Goal: Transaction & Acquisition: Book appointment/travel/reservation

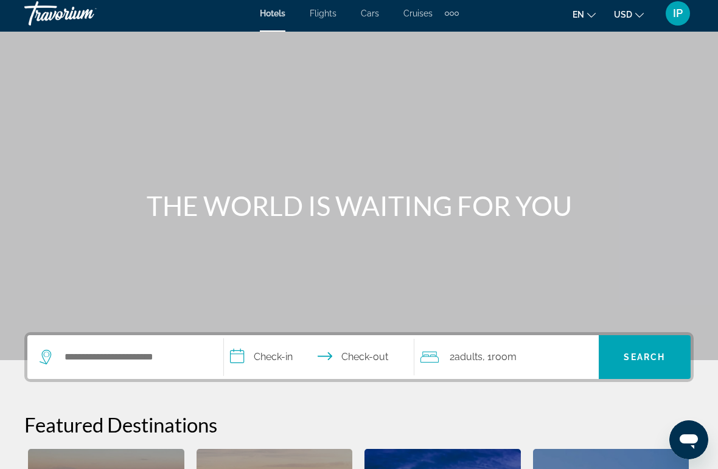
scroll to position [4, 0]
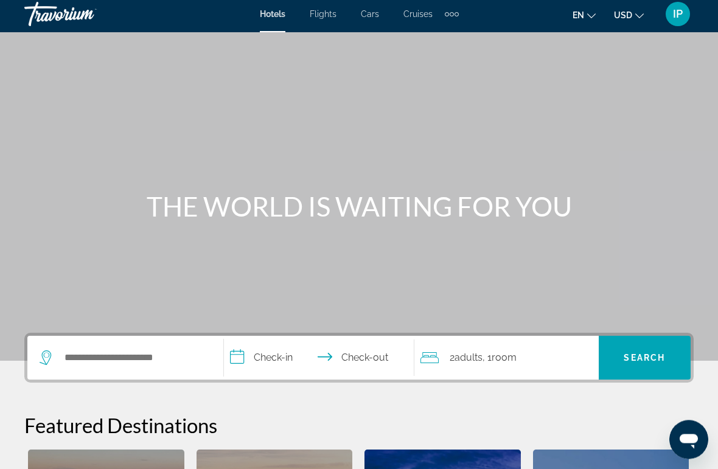
click at [593, 18] on icon "Change language" at bounding box center [591, 16] width 9 height 9
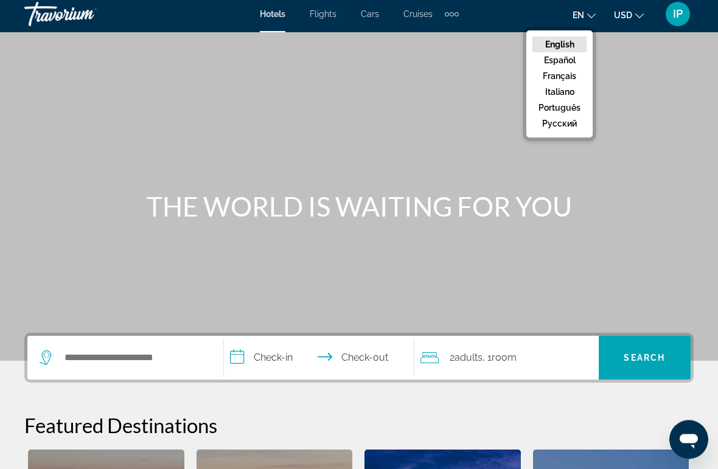
click at [568, 127] on button "русский" at bounding box center [559, 124] width 54 height 16
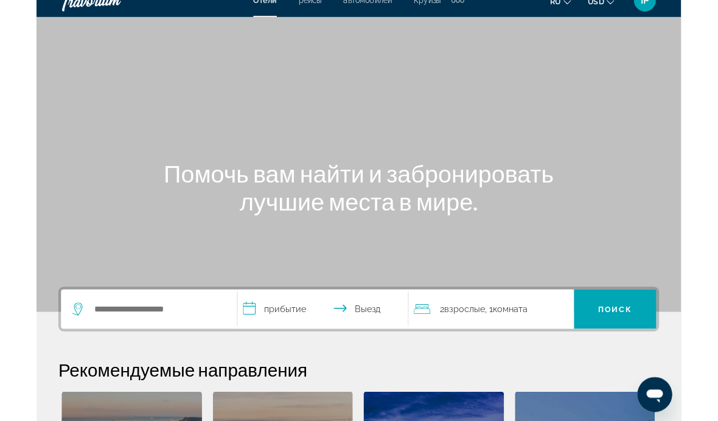
scroll to position [18, 0]
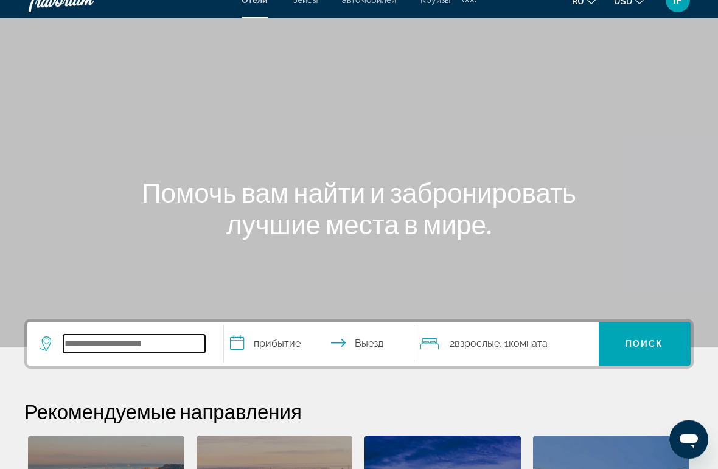
click at [136, 346] on input "Search hotel destination" at bounding box center [134, 344] width 142 height 18
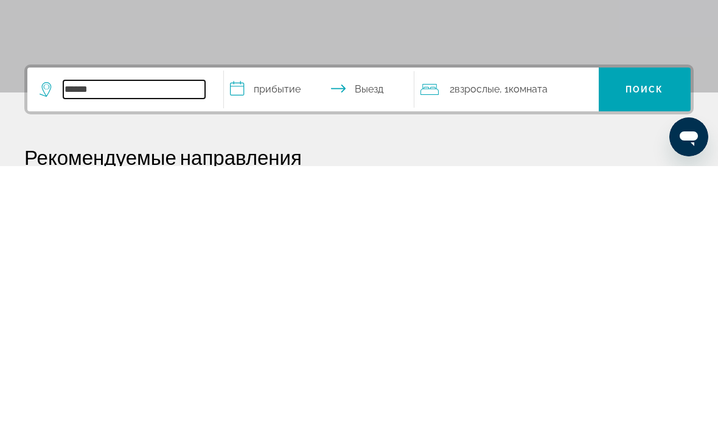
type input "******"
click at [267, 322] on input "**********" at bounding box center [321, 345] width 195 height 47
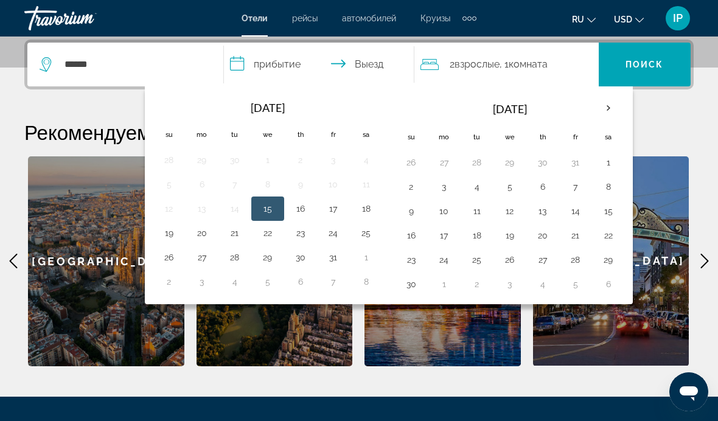
scroll to position [295, 0]
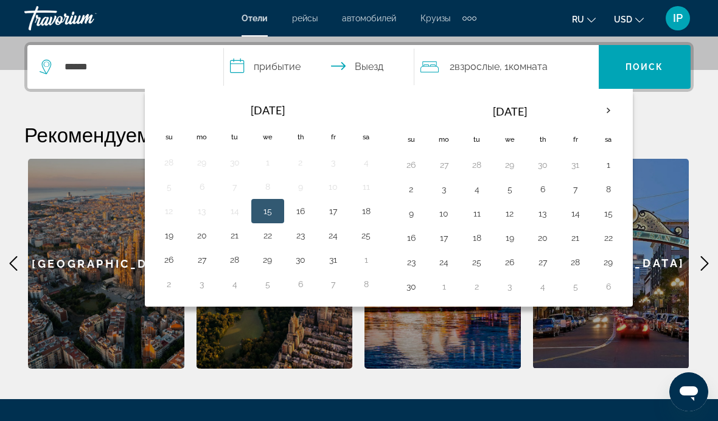
click at [613, 108] on th "Next month" at bounding box center [608, 110] width 33 height 27
click at [509, 239] on button "24" at bounding box center [509, 237] width 19 height 17
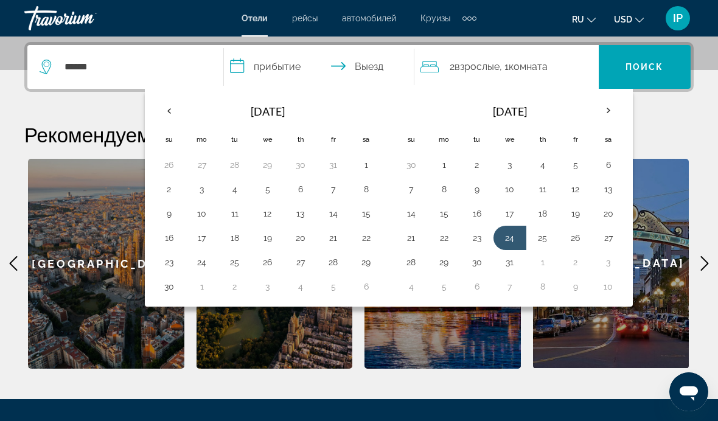
click at [512, 261] on button "31" at bounding box center [509, 262] width 19 height 17
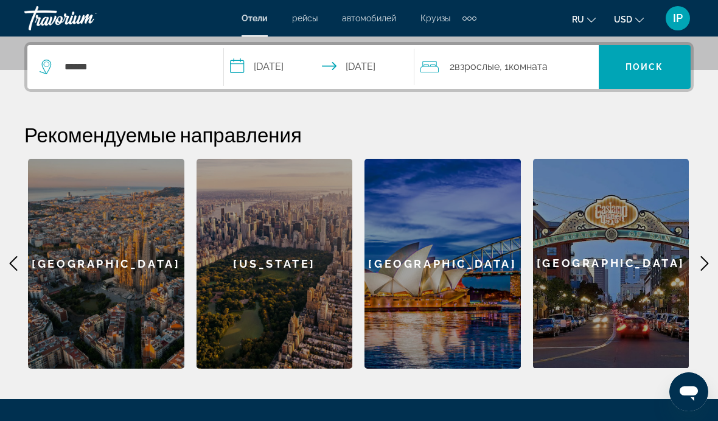
click at [322, 61] on input "**********" at bounding box center [321, 68] width 195 height 47
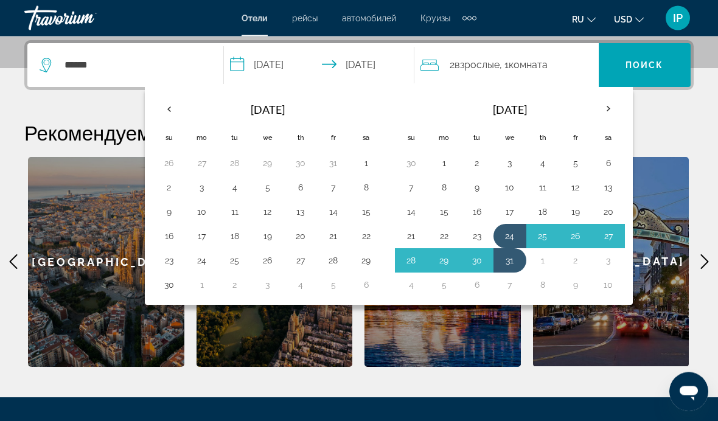
scroll to position [297, 0]
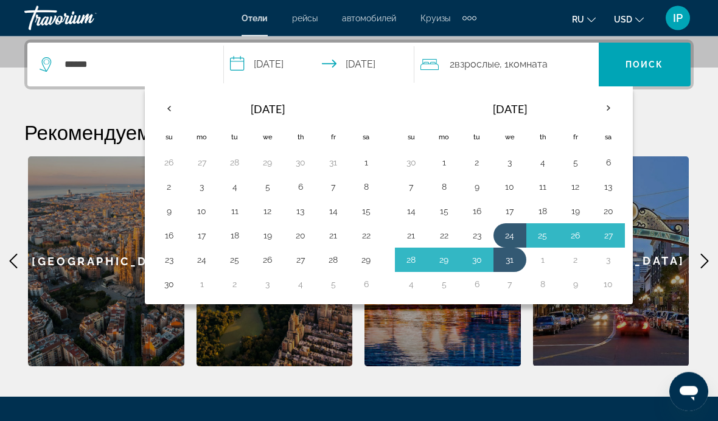
click at [544, 237] on button "25" at bounding box center [542, 236] width 19 height 17
click at [510, 262] on button "31" at bounding box center [509, 260] width 19 height 17
type input "**********"
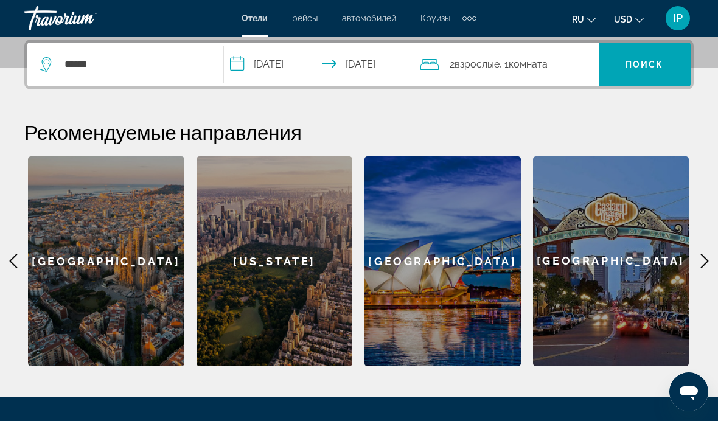
click at [508, 64] on span ", 1 Комната номера" at bounding box center [523, 64] width 48 height 17
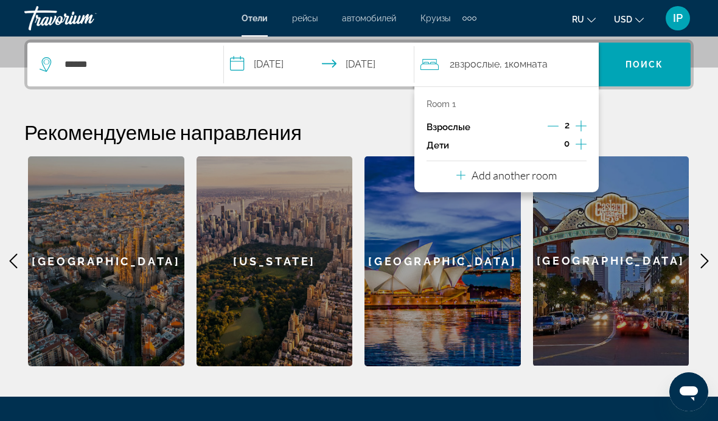
click at [581, 145] on icon "Increment children" at bounding box center [580, 144] width 11 height 11
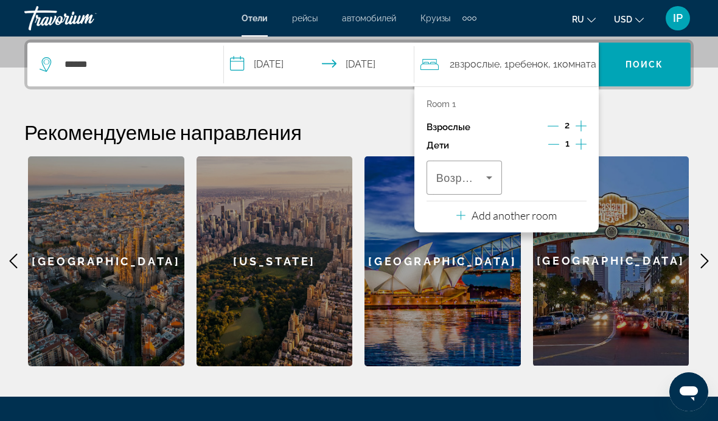
click at [581, 150] on button "Increment children" at bounding box center [580, 145] width 11 height 18
click at [493, 180] on icon "Travelers: 2 adults, 2 children" at bounding box center [489, 177] width 15 height 15
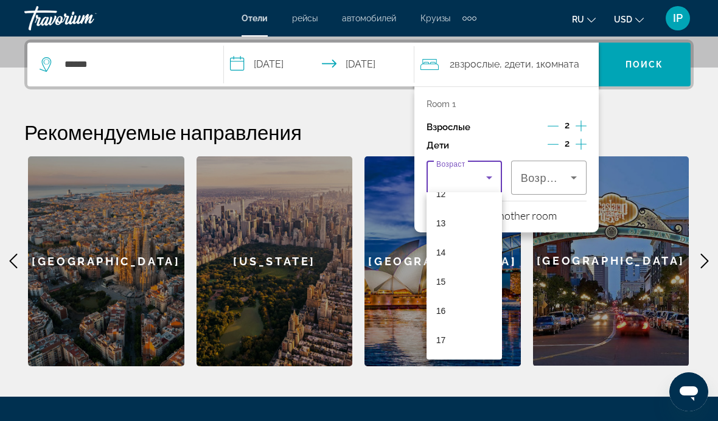
scroll to position [368, 0]
click at [450, 260] on mat-option "14" at bounding box center [463, 252] width 75 height 29
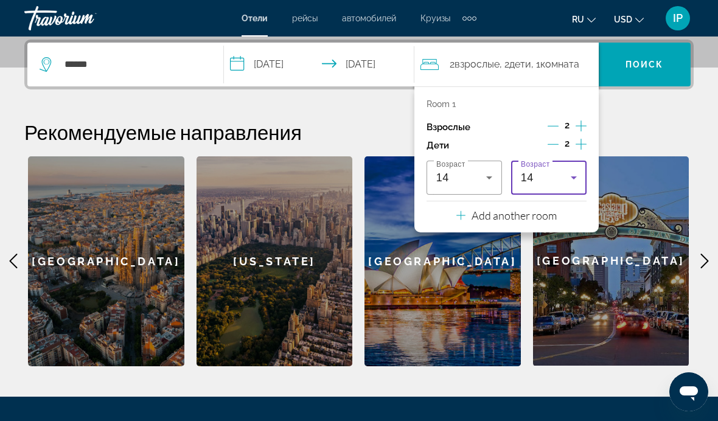
click at [580, 179] on icon "Travelers: 2 adults, 2 children" at bounding box center [573, 177] width 15 height 15
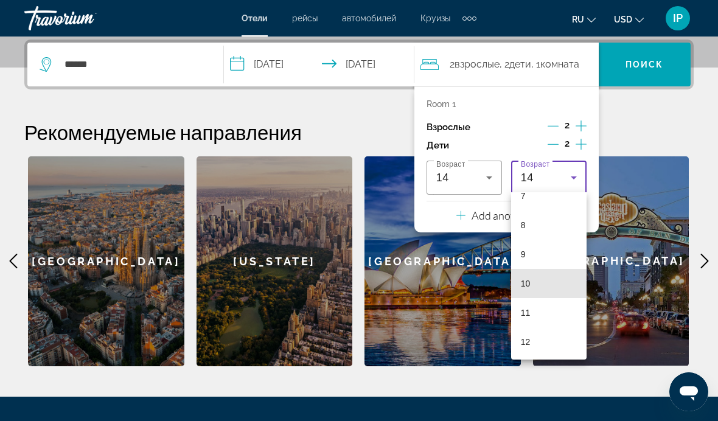
scroll to position [209, 0]
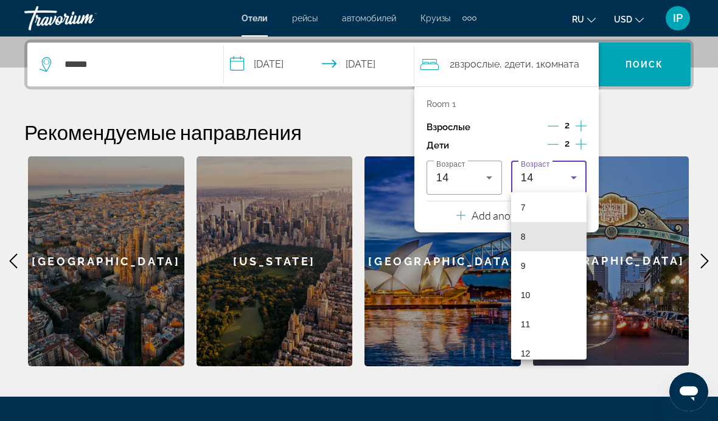
click at [537, 235] on mat-option "8" at bounding box center [548, 236] width 75 height 29
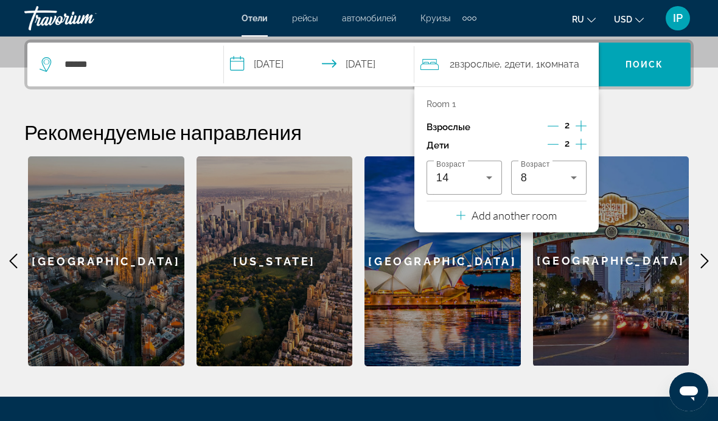
click at [657, 119] on div "**********" at bounding box center [359, 203] width 718 height 327
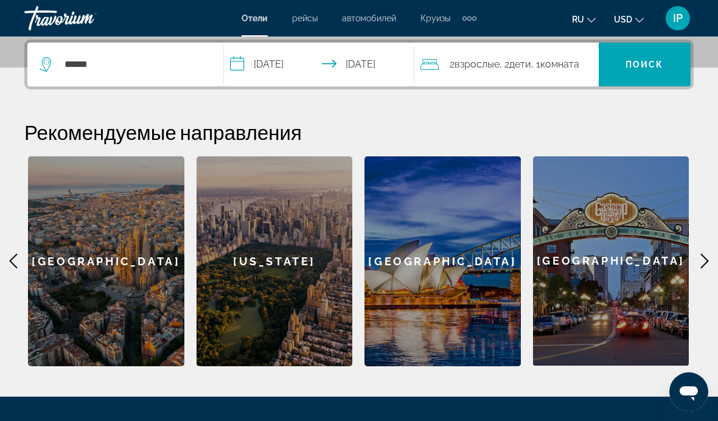
click at [624, 64] on span "Search" at bounding box center [645, 64] width 92 height 29
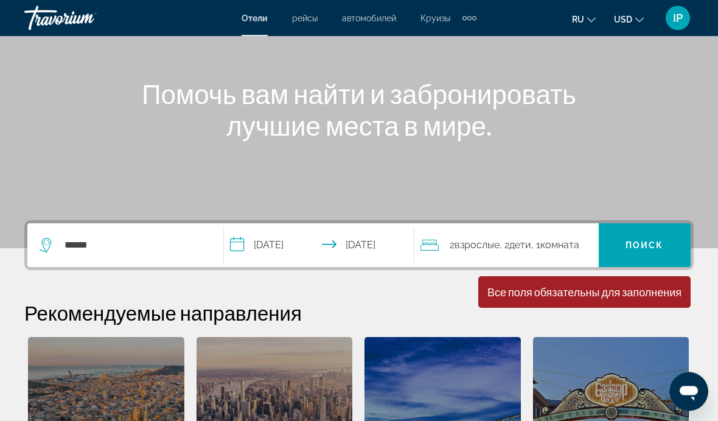
scroll to position [117, 0]
click at [296, 19] on span "рейсы" at bounding box center [305, 18] width 26 height 10
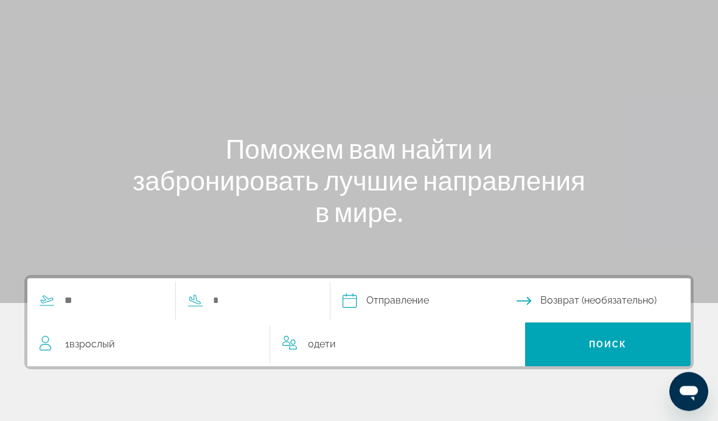
scroll to position [86, 0]
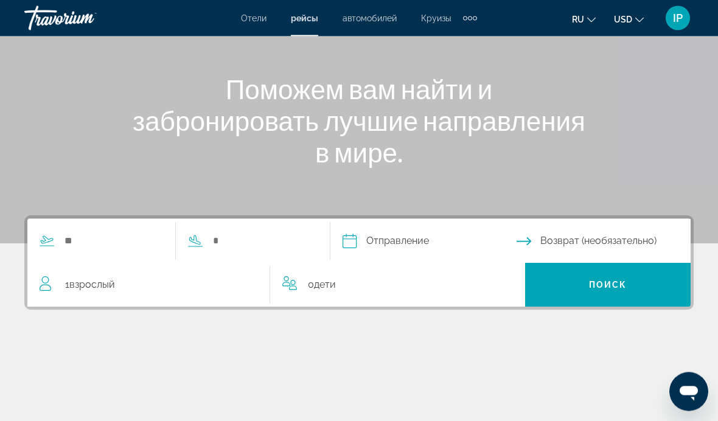
click at [331, 291] on span "0 Ребенок Дети" at bounding box center [322, 285] width 28 height 17
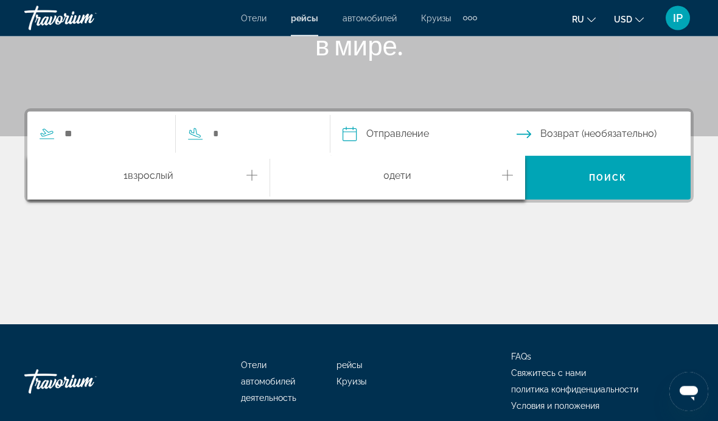
scroll to position [231, 0]
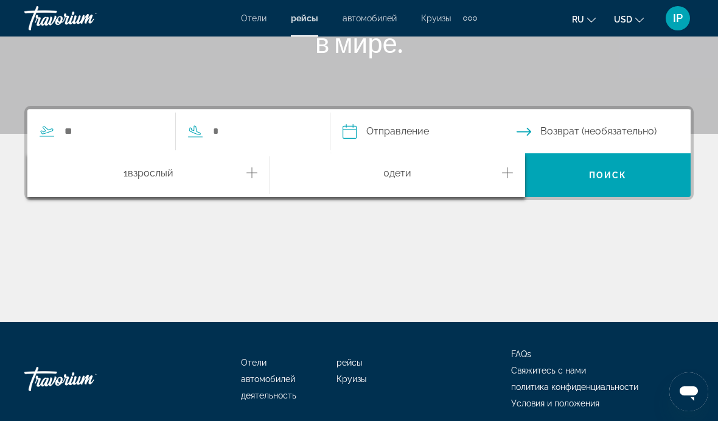
click at [255, 173] on icon "Increment adults" at bounding box center [251, 172] width 11 height 15
click at [511, 173] on icon "Increment children" at bounding box center [507, 172] width 11 height 15
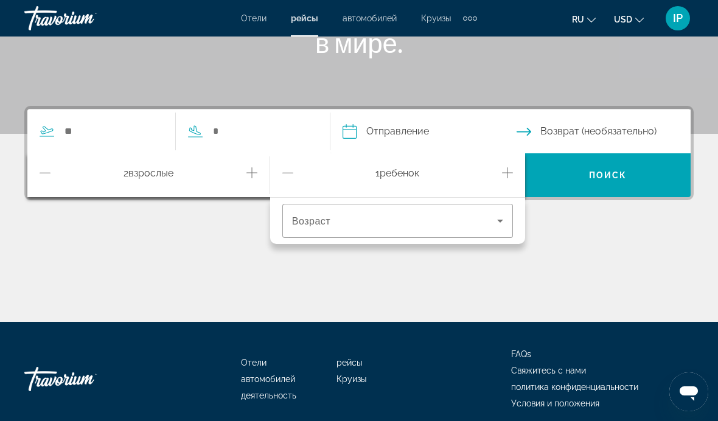
click at [499, 226] on icon "Travelers: 2 adults, 1 child" at bounding box center [500, 221] width 15 height 15
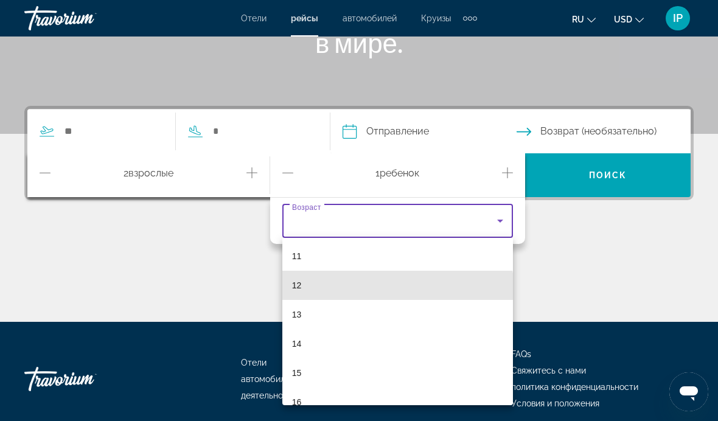
scroll to position [330, 0]
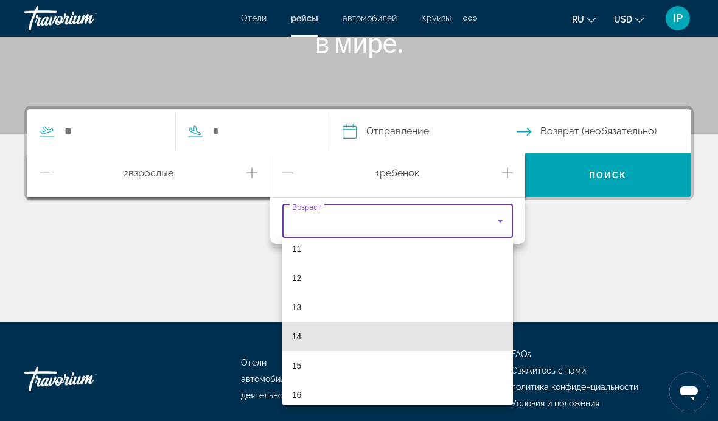
click at [353, 335] on mat-option "14" at bounding box center [397, 336] width 231 height 29
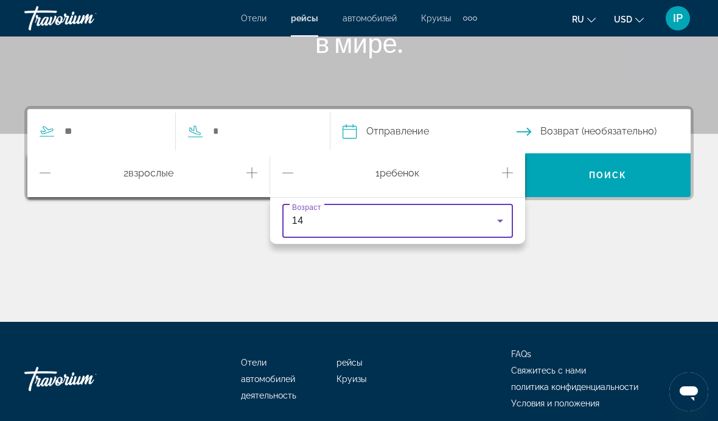
click at [499, 224] on icon "Travelers: 2 adults, 1 child" at bounding box center [500, 221] width 15 height 15
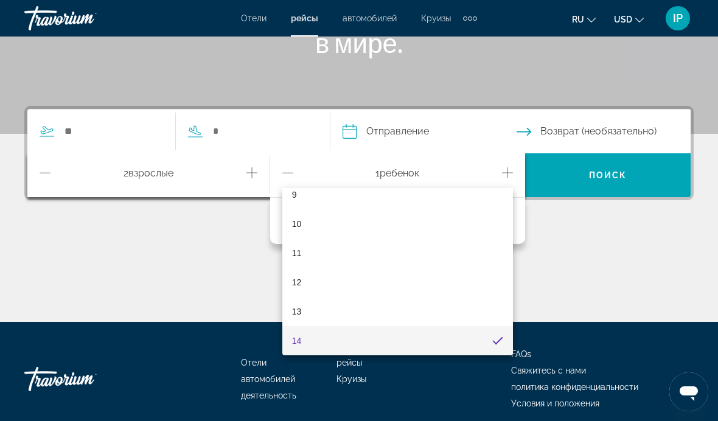
scroll to position [229, 0]
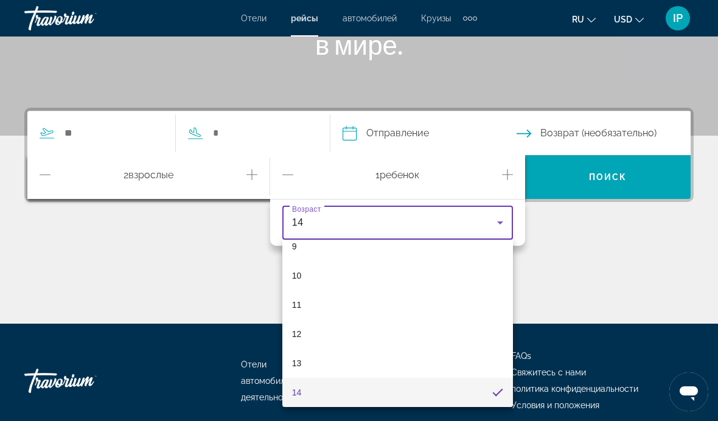
click at [506, 174] on div at bounding box center [359, 210] width 718 height 421
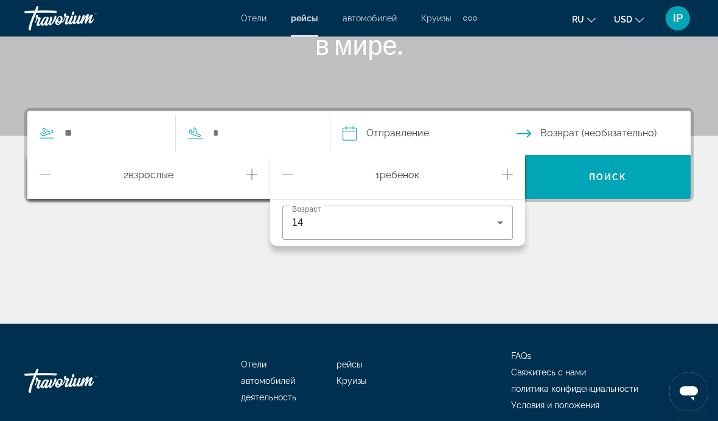
click at [505, 174] on icon "Increment children" at bounding box center [507, 174] width 11 height 15
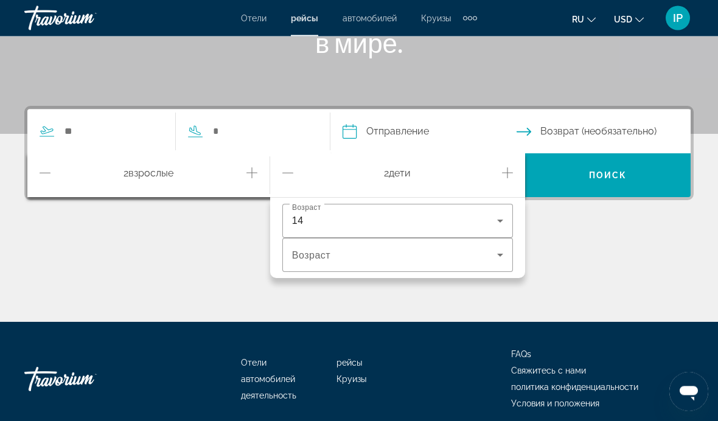
click at [360, 249] on span "Travelers: 2 adults, 2 children" at bounding box center [394, 255] width 205 height 15
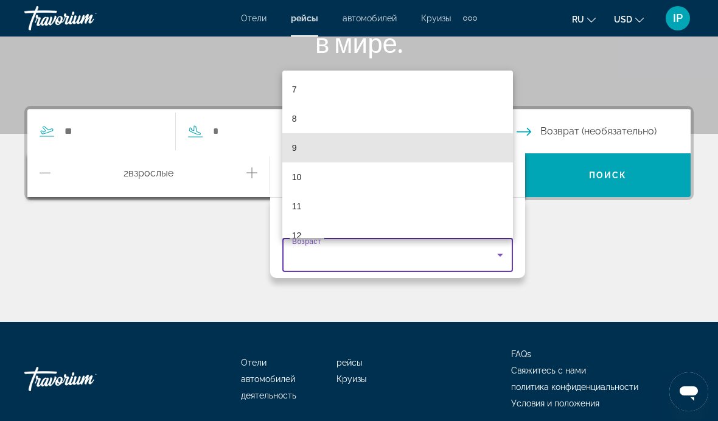
scroll to position [203, 0]
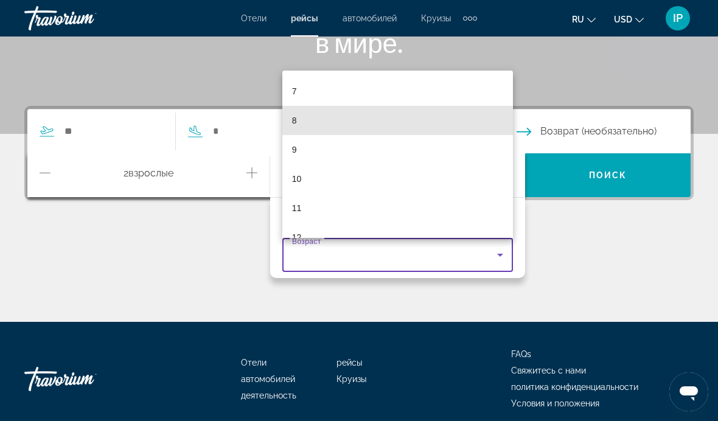
click at [313, 135] on mat-option "8" at bounding box center [397, 120] width 231 height 29
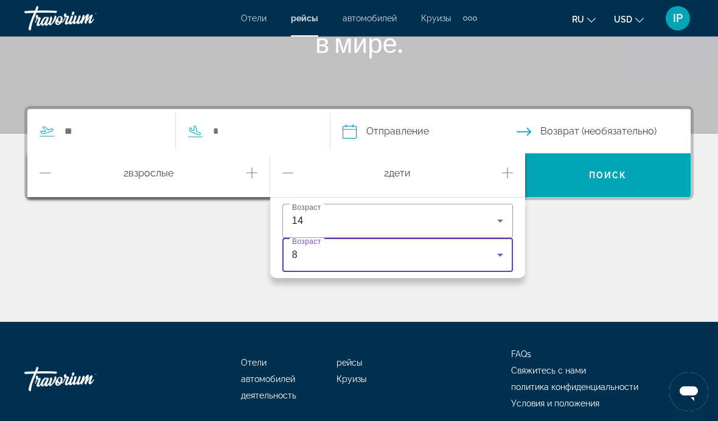
click at [111, 115] on div "Search widget" at bounding box center [169, 131] width 284 height 44
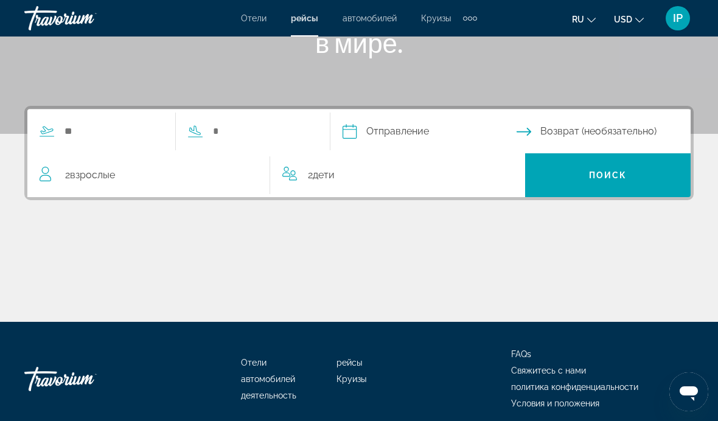
click at [117, 116] on div "Search widget" at bounding box center [169, 131] width 284 height 44
click at [123, 131] on input "Search widget" at bounding box center [113, 131] width 100 height 18
type input "*"
type input "******"
click at [295, 132] on input "Search widget" at bounding box center [262, 131] width 100 height 18
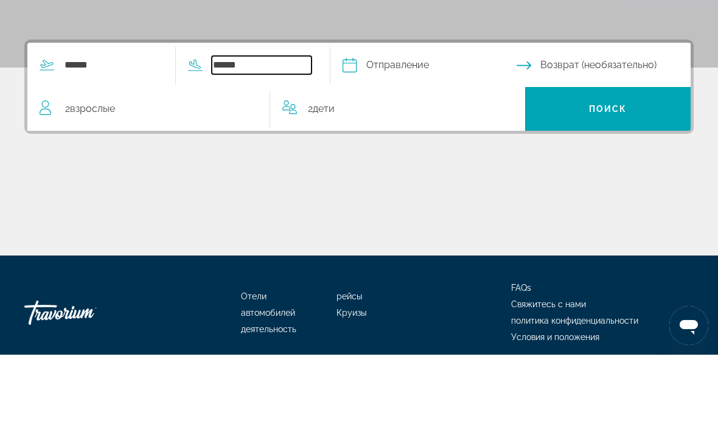
type input "******"
click at [639, 161] on span "Search" at bounding box center [608, 175] width 166 height 29
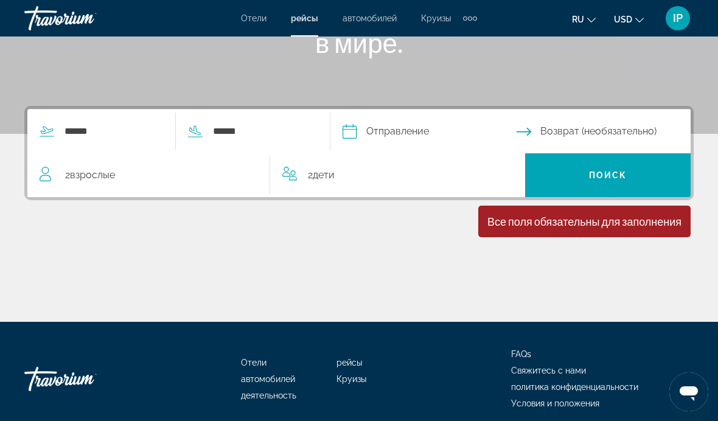
click at [558, 134] on button "Возврат (необязательно)" at bounding box center [603, 131] width 174 height 44
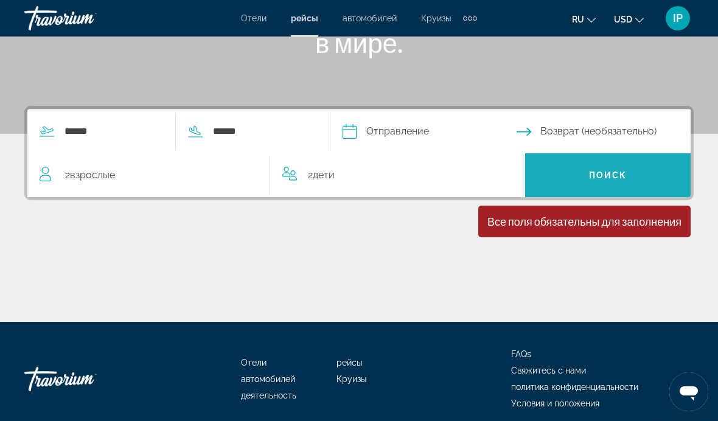
click at [575, 164] on span "Search" at bounding box center [608, 175] width 166 height 29
click at [596, 182] on span "Search" at bounding box center [608, 175] width 166 height 29
click at [594, 179] on span "Поиск" at bounding box center [608, 175] width 38 height 10
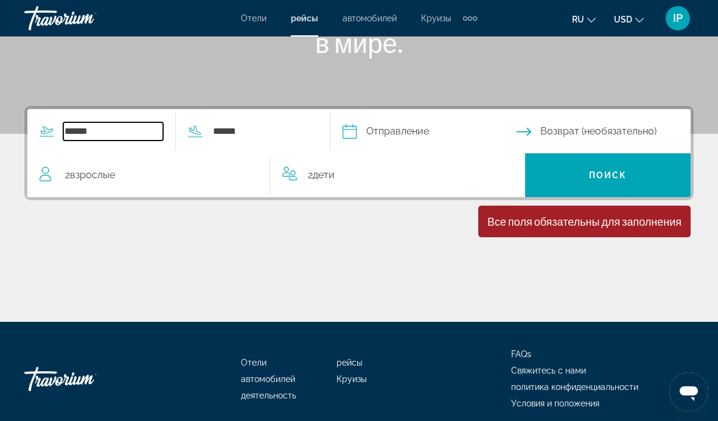
click at [122, 128] on input "******" at bounding box center [113, 131] width 100 height 18
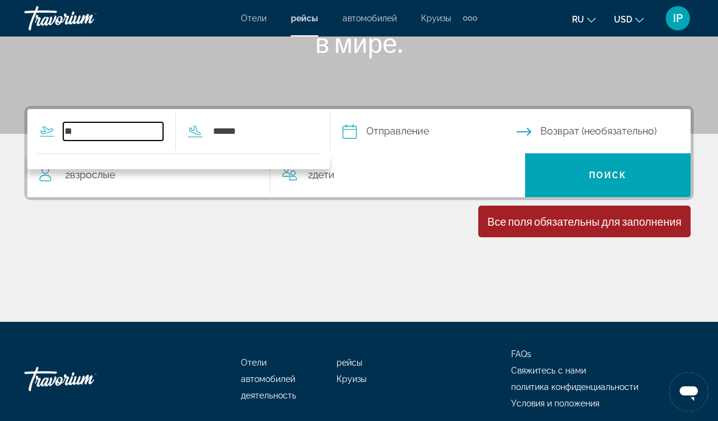
type input "*"
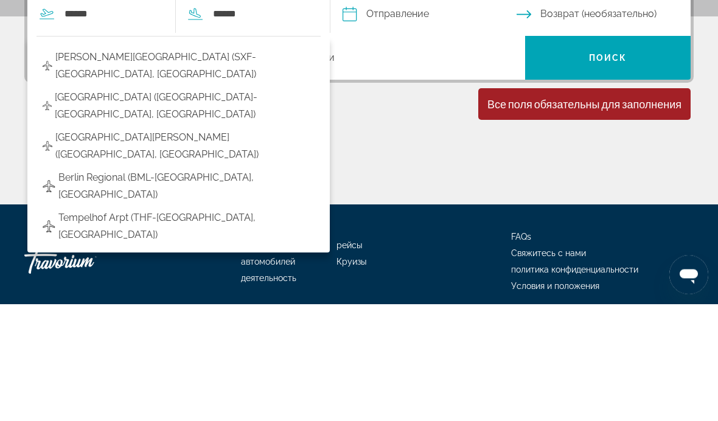
click at [187, 246] on span "[GEOGRAPHIC_DATA][PERSON_NAME] ([GEOGRAPHIC_DATA], [GEOGRAPHIC_DATA])" at bounding box center [184, 263] width 259 height 34
type input "**********"
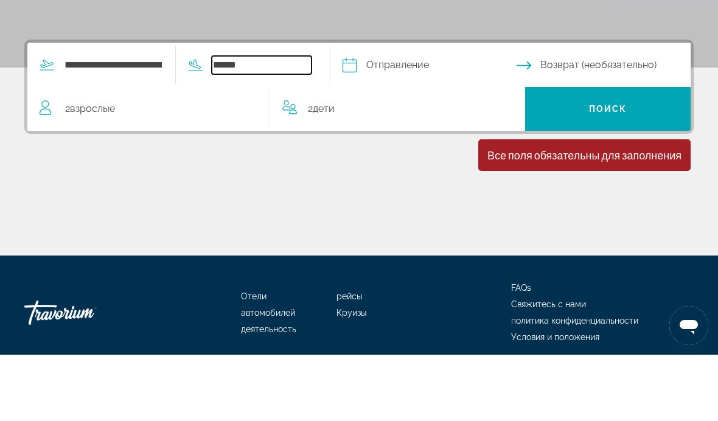
click at [282, 122] on input "******" at bounding box center [262, 131] width 100 height 18
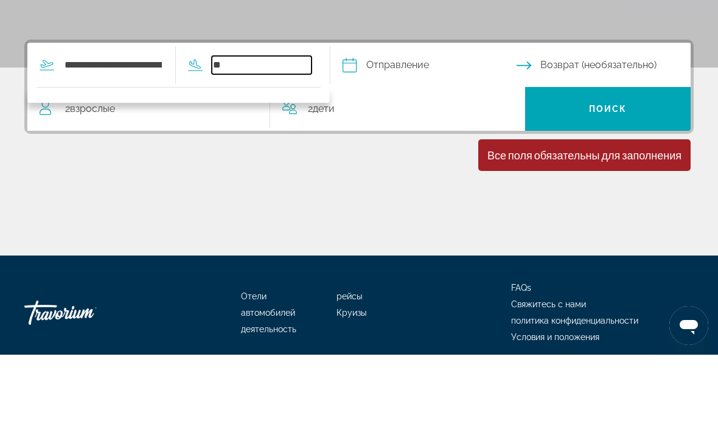
type input "*"
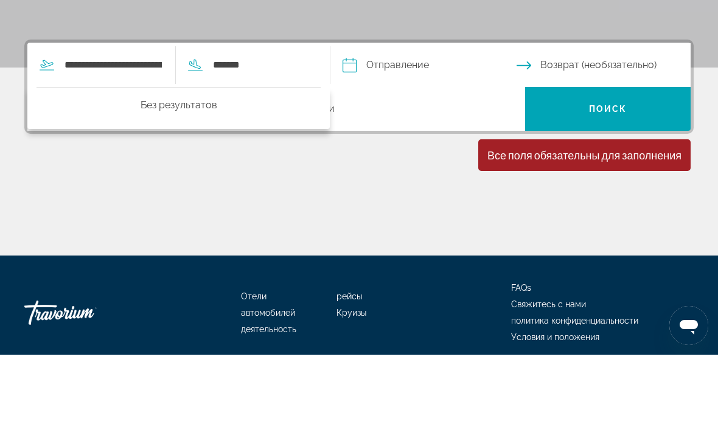
click at [628, 161] on span "Search" at bounding box center [608, 175] width 166 height 29
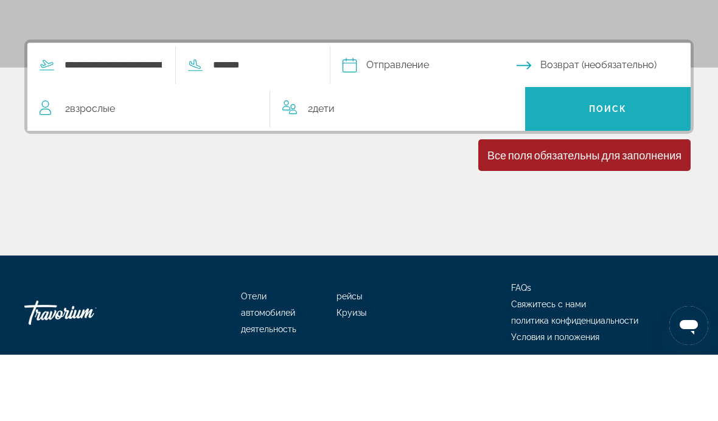
scroll to position [281, 0]
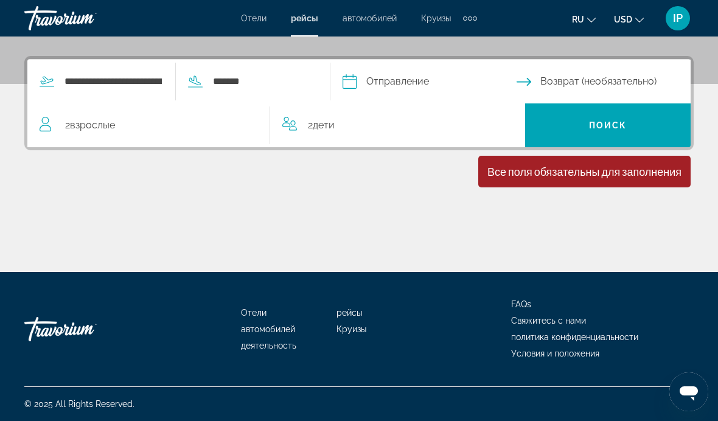
click at [308, 23] on span "рейсы" at bounding box center [304, 18] width 27 height 10
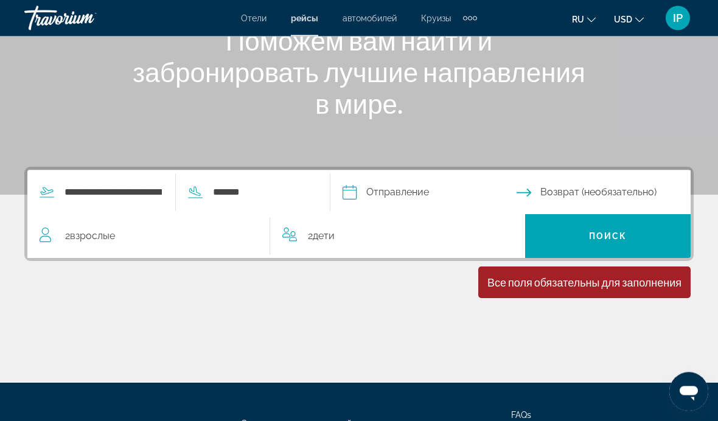
scroll to position [174, 0]
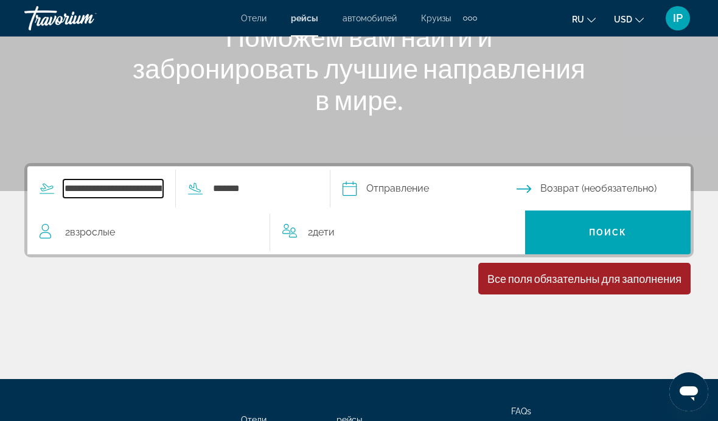
click at [144, 189] on input "**********" at bounding box center [113, 188] width 100 height 18
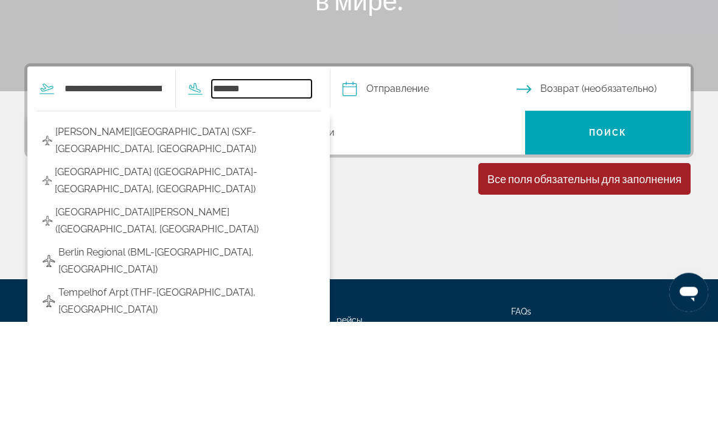
click at [282, 179] on input "*******" at bounding box center [262, 188] width 100 height 18
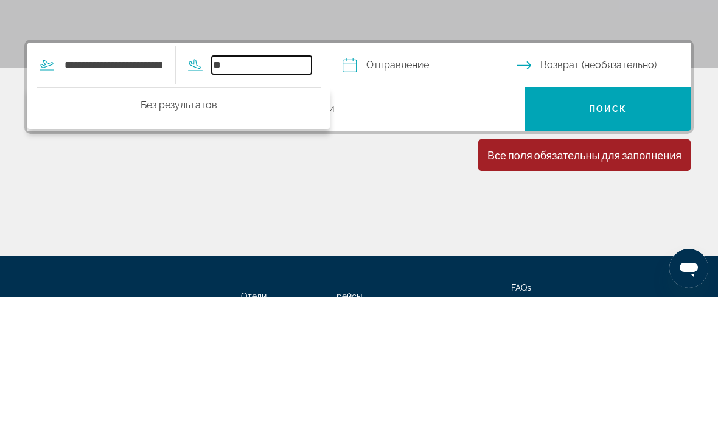
type input "*"
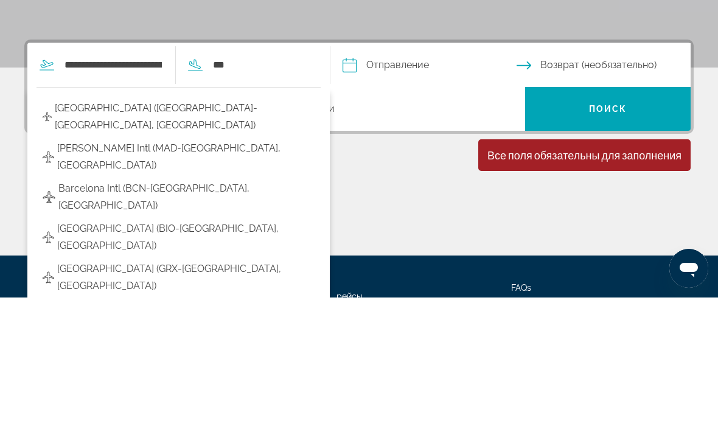
click at [155, 304] on span "Barcelona Intl (BCN-[GEOGRAPHIC_DATA], [GEOGRAPHIC_DATA])" at bounding box center [186, 321] width 256 height 34
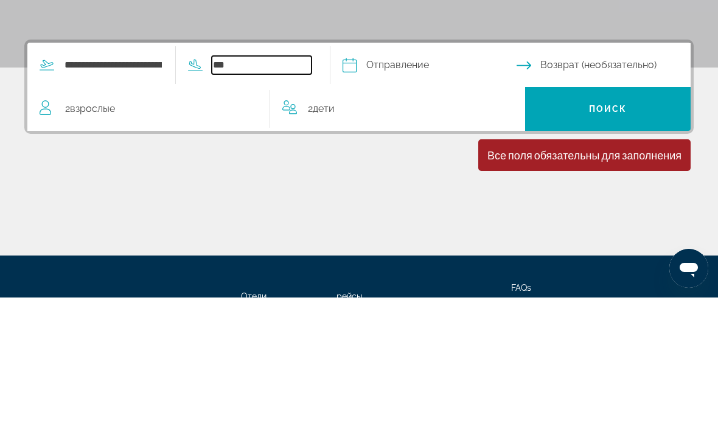
type input "**********"
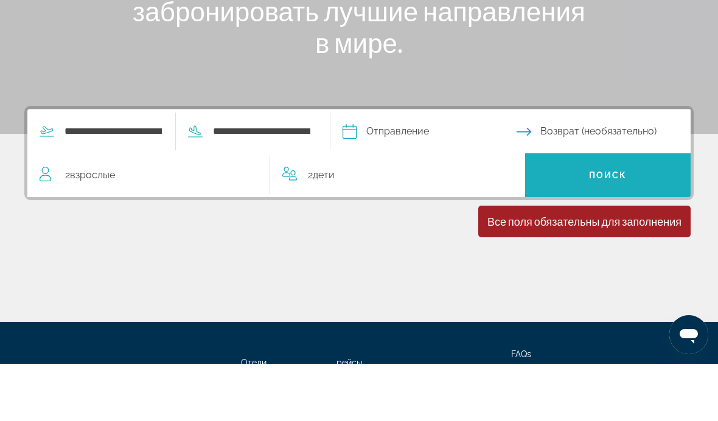
click at [585, 218] on span "Search" at bounding box center [608, 232] width 166 height 29
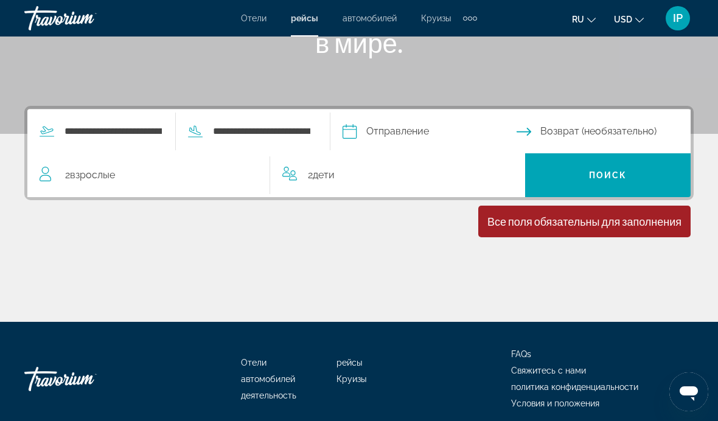
click at [621, 182] on span "Search" at bounding box center [608, 175] width 166 height 29
click at [531, 133] on icon "Select return date" at bounding box center [523, 131] width 15 height 15
click at [594, 13] on button "ru English Español Français Italiano Português русский" at bounding box center [584, 19] width 24 height 18
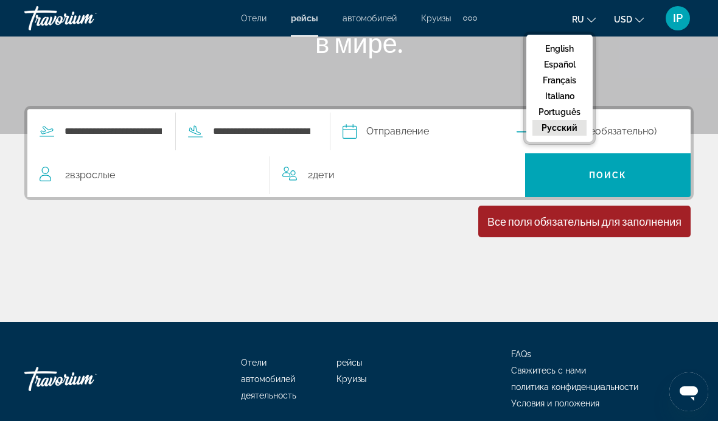
click at [571, 44] on button "English" at bounding box center [559, 49] width 54 height 16
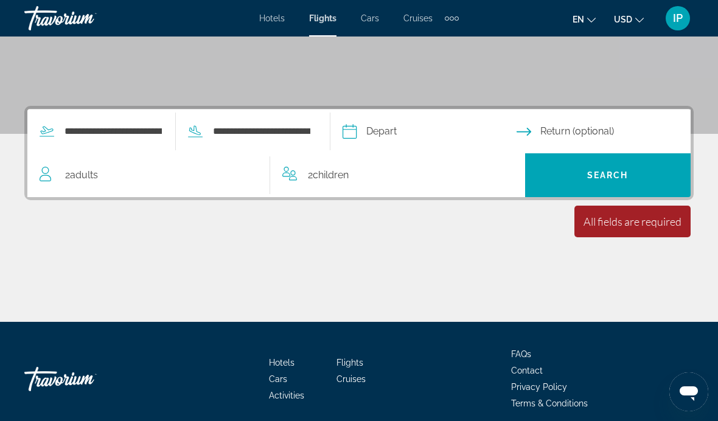
click at [634, 176] on span "Search" at bounding box center [608, 175] width 166 height 29
click at [613, 130] on span "Return (optional)" at bounding box center [577, 131] width 74 height 17
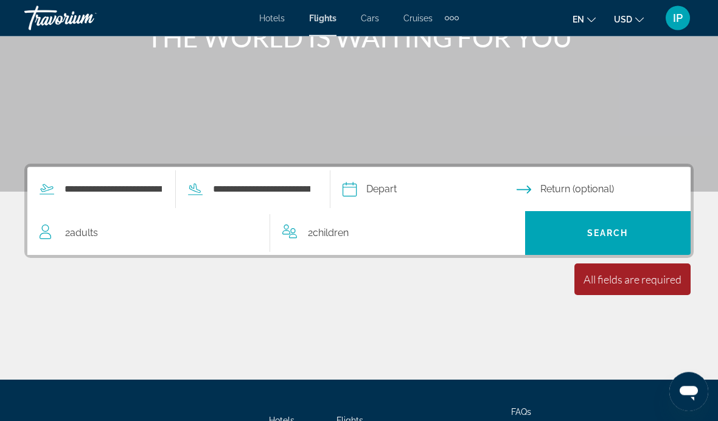
scroll to position [0, 0]
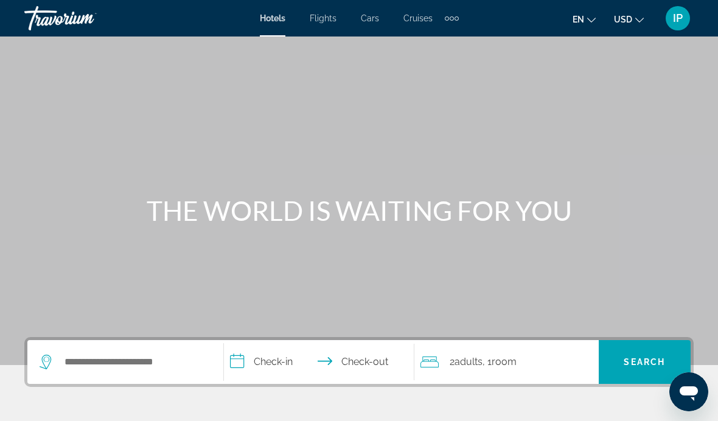
click at [323, 23] on span "Flights" at bounding box center [323, 18] width 27 height 10
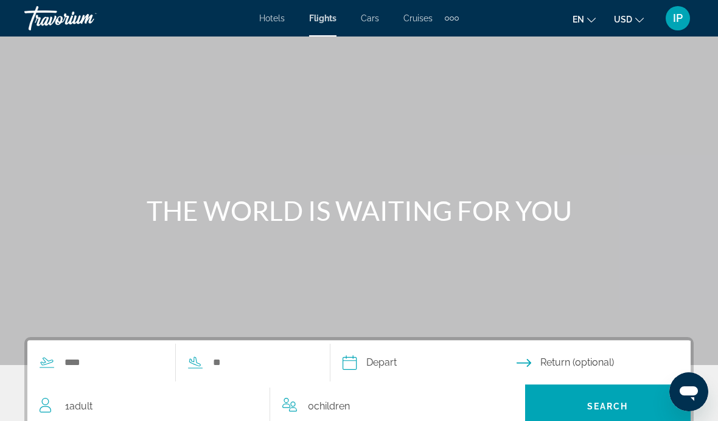
click at [283, 16] on span "Hotels" at bounding box center [272, 18] width 26 height 10
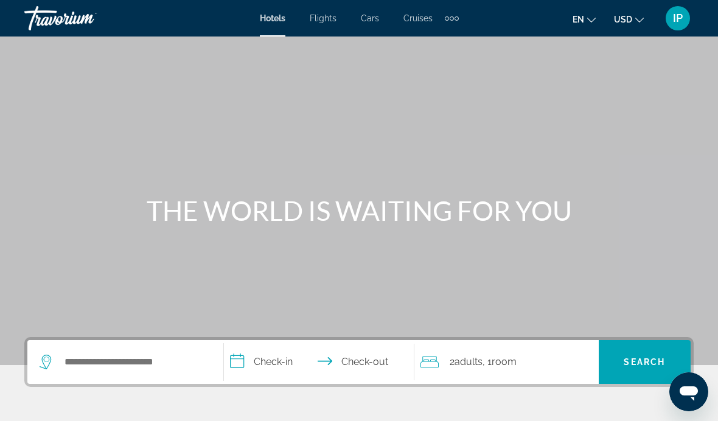
click at [591, 27] on button "en English Español Français Italiano Português русский" at bounding box center [583, 19] width 23 height 18
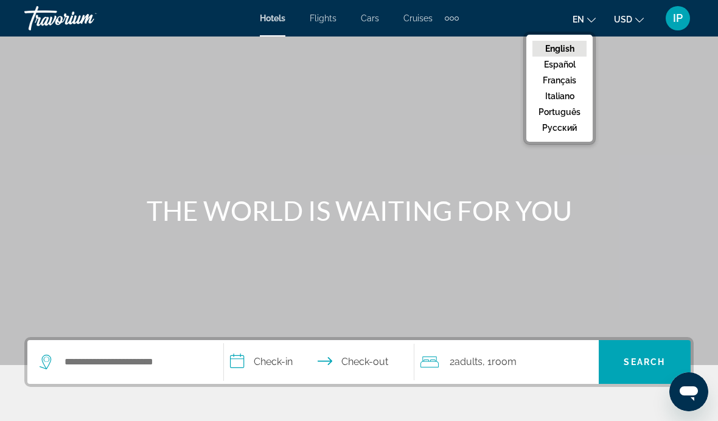
click at [638, 18] on icon "Change currency" at bounding box center [639, 20] width 9 height 9
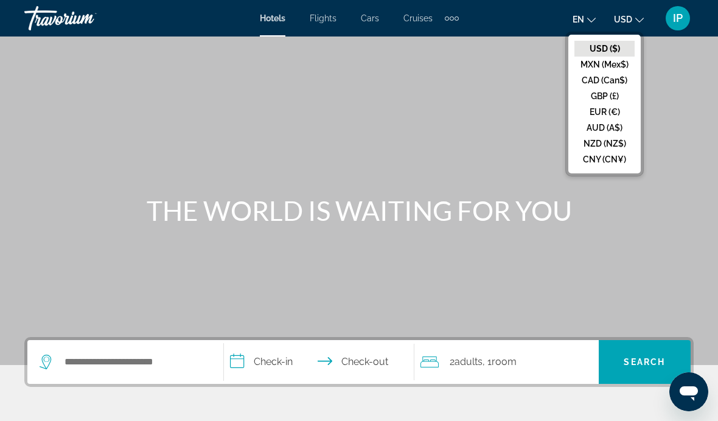
click at [533, 114] on div "Main content" at bounding box center [359, 182] width 718 height 365
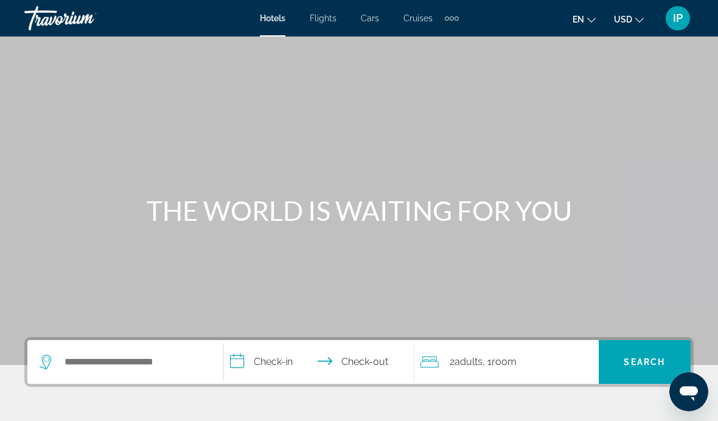
click at [596, 27] on button "en English Español Français Italiano Português русский" at bounding box center [583, 19] width 23 height 18
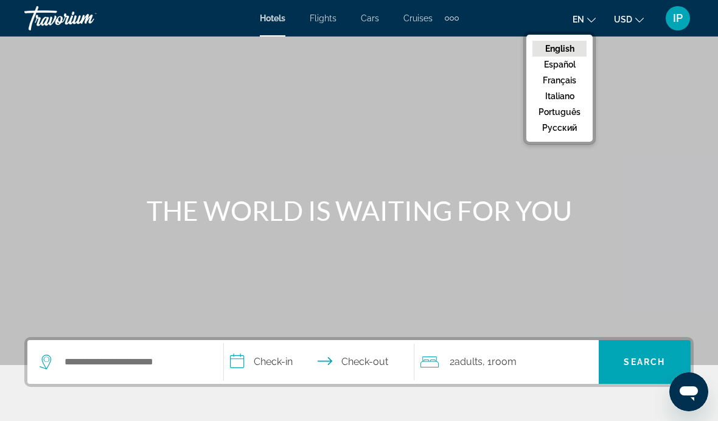
click at [566, 129] on button "русский" at bounding box center [559, 128] width 54 height 16
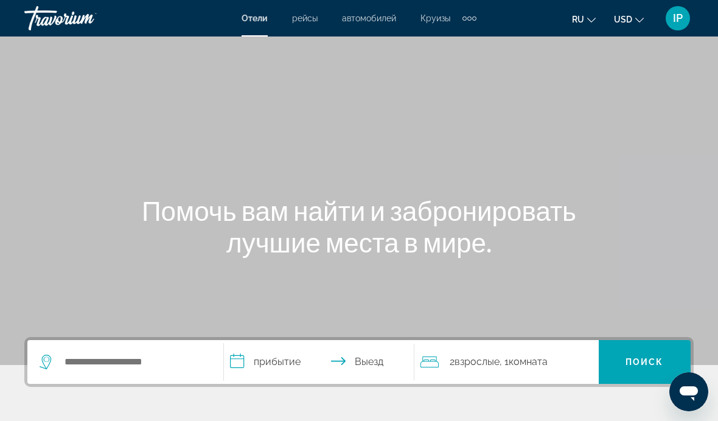
click at [435, 23] on span "Круизы" at bounding box center [435, 18] width 30 height 10
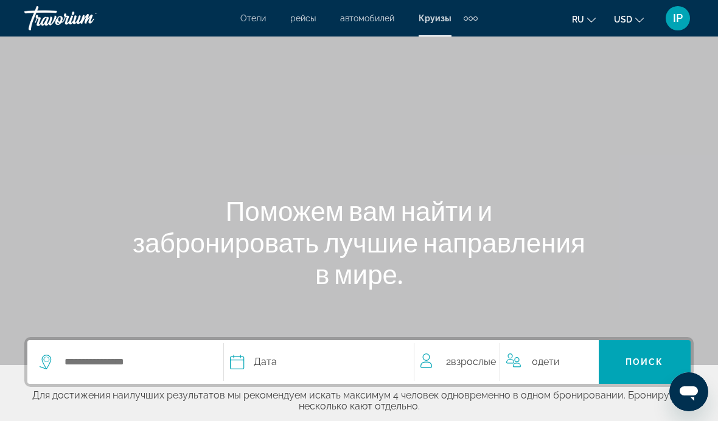
click at [430, 184] on div "Main content" at bounding box center [359, 182] width 718 height 365
click at [303, 367] on div "Дата" at bounding box center [316, 361] width 172 height 17
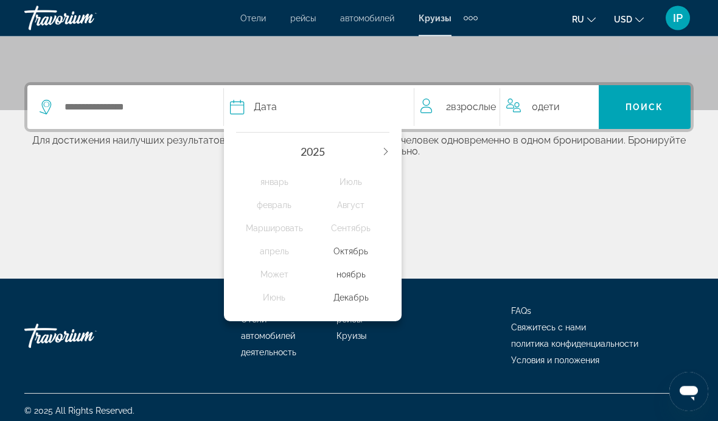
scroll to position [262, 0]
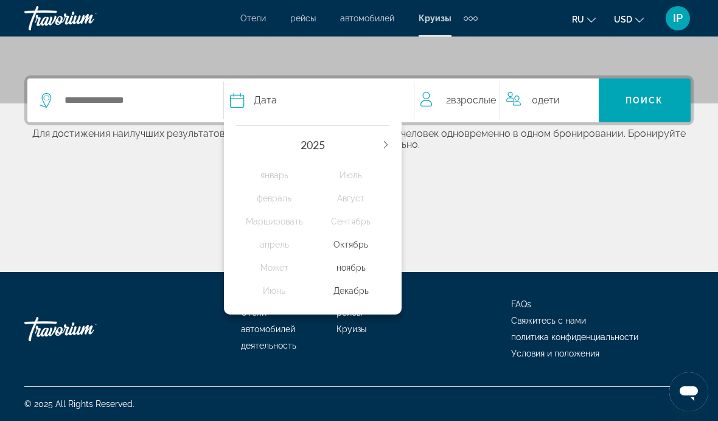
click at [353, 288] on div "Декабрь" at bounding box center [351, 291] width 77 height 22
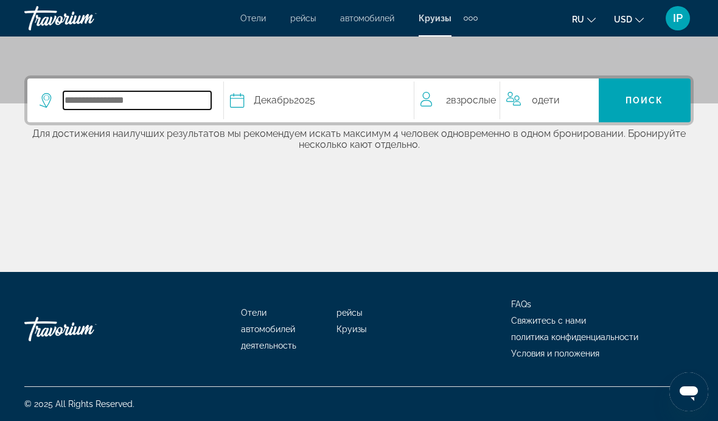
click at [158, 97] on input "Select cruise destination" at bounding box center [137, 100] width 148 height 18
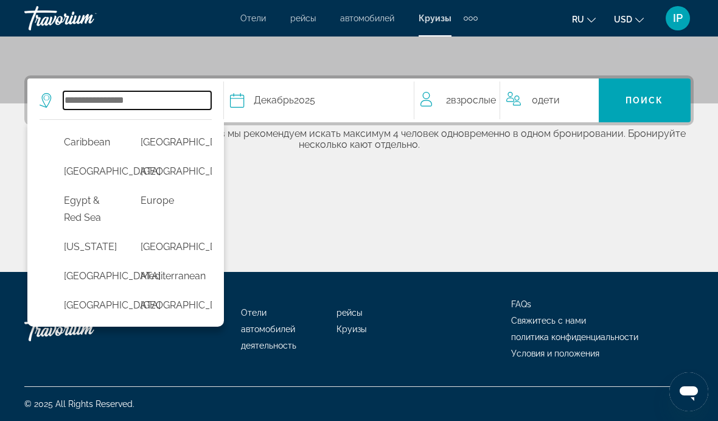
scroll to position [187, 0]
click at [169, 184] on button "[GEOGRAPHIC_DATA]" at bounding box center [166, 172] width 64 height 23
type input "**********"
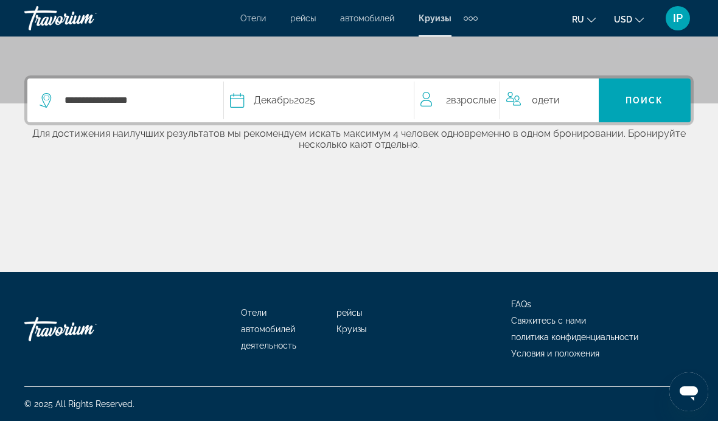
click at [655, 91] on span "Search" at bounding box center [645, 100] width 92 height 29
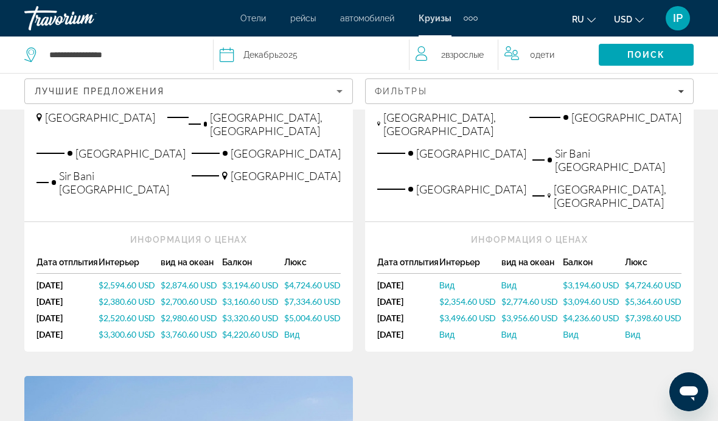
scroll to position [474, 0]
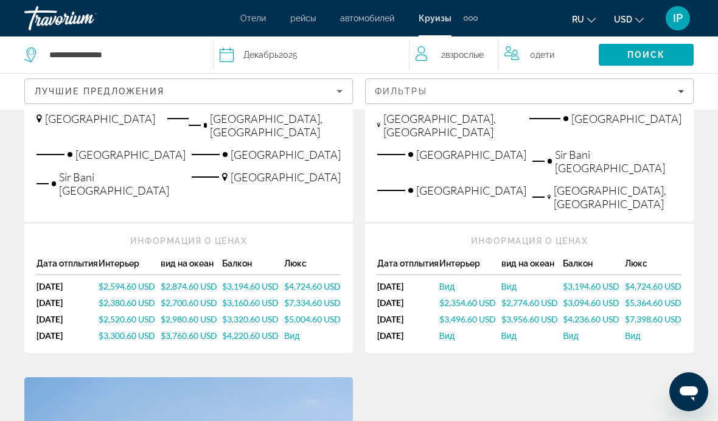
click at [592, 324] on div "[GEOGRAPHIC_DATA] [GEOGRAPHIC_DATA], [GEOGRAPHIC_DATA] & [GEOGRAPHIC_DATA] from…" at bounding box center [358, 378] width 681 height 1351
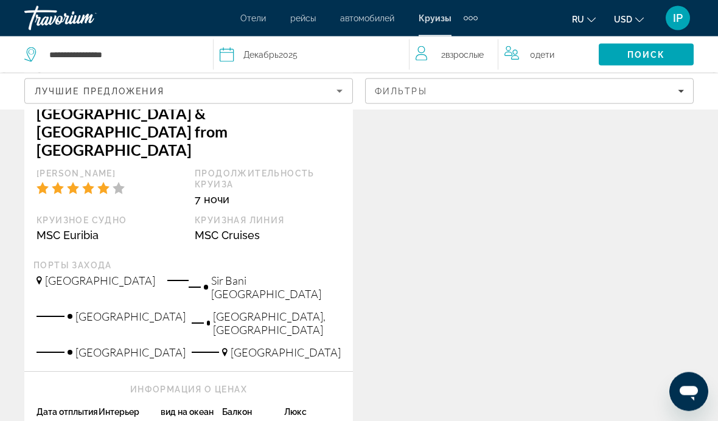
scroll to position [986, 0]
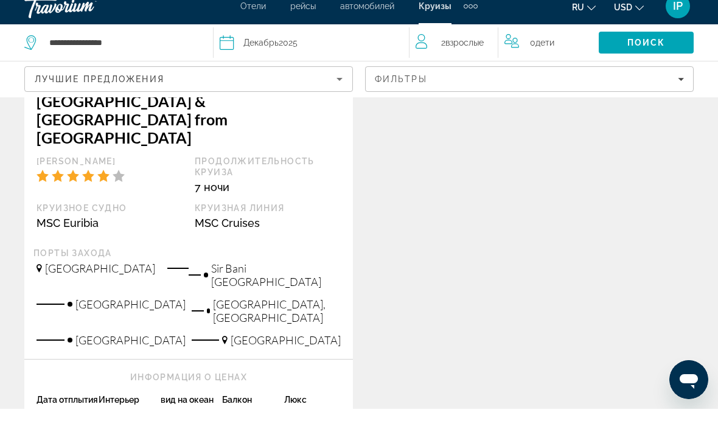
click at [301, 18] on div "Отели рейсы автомобилей Круизы деятельность Отели рейсы автомобилей Круизы деят…" at bounding box center [359, 18] width 718 height 32
click at [294, 13] on span "рейсы" at bounding box center [303, 18] width 26 height 10
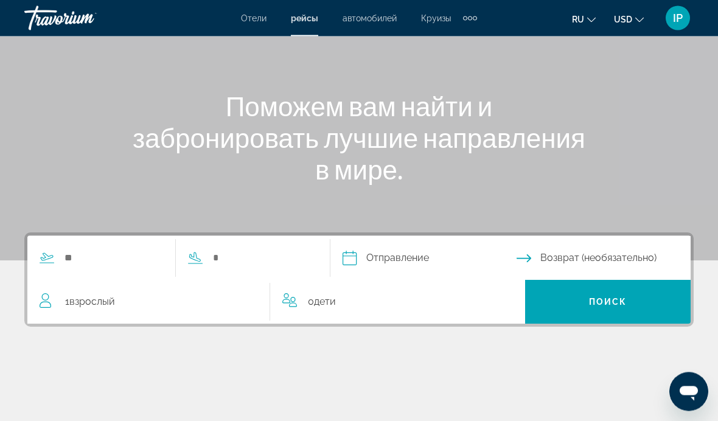
scroll to position [105, 0]
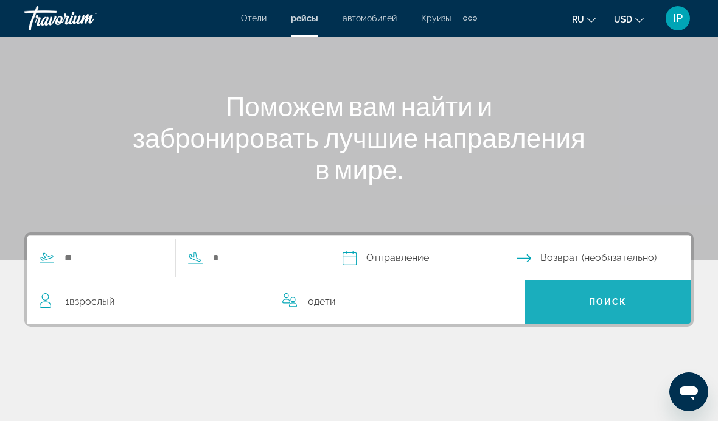
click at [600, 309] on span "Search" at bounding box center [608, 301] width 166 height 29
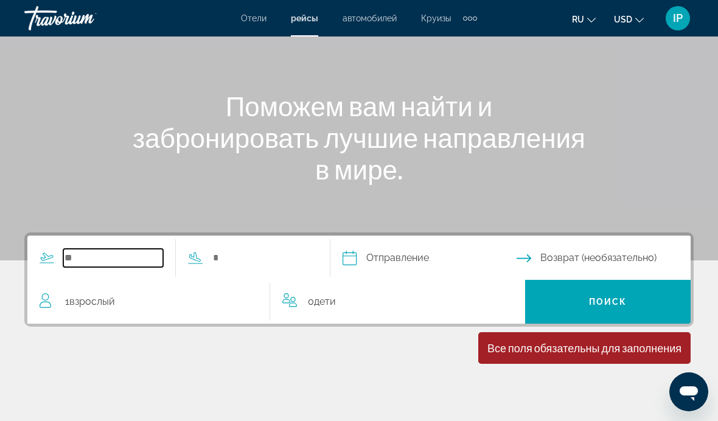
click at [138, 249] on input "Search widget" at bounding box center [113, 258] width 100 height 18
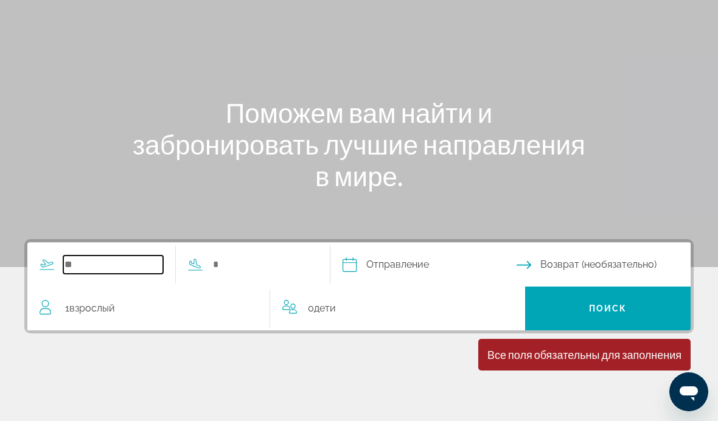
scroll to position [0, 0]
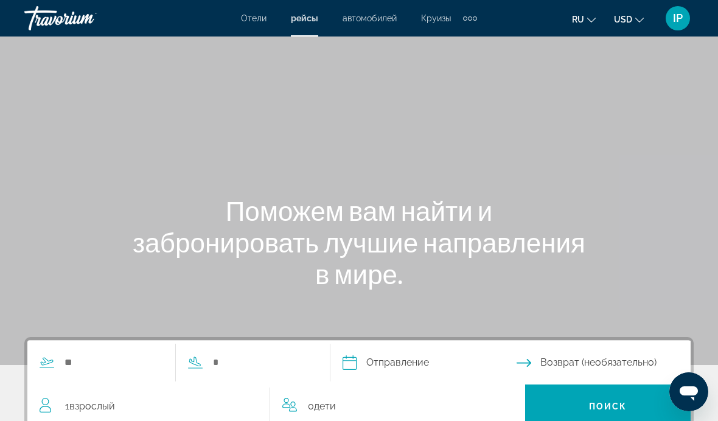
click at [64, 22] on div "Travorium" at bounding box center [85, 18] width 122 height 32
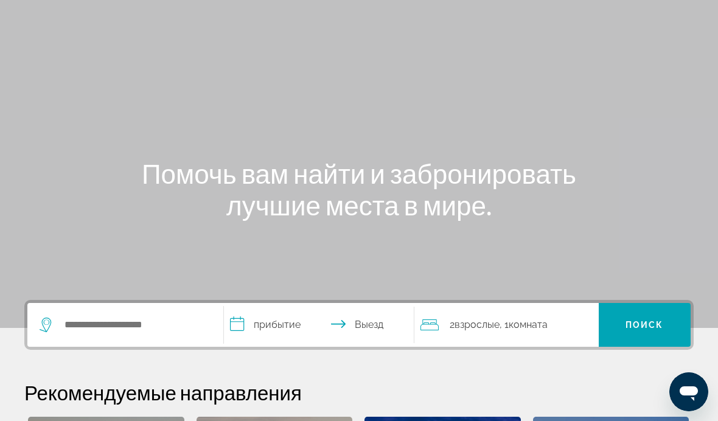
scroll to position [27, 0]
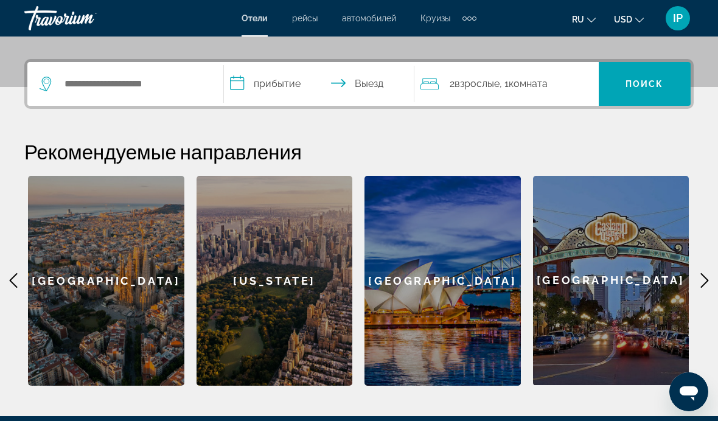
click at [285, 289] on div "[US_STATE]" at bounding box center [274, 281] width 156 height 210
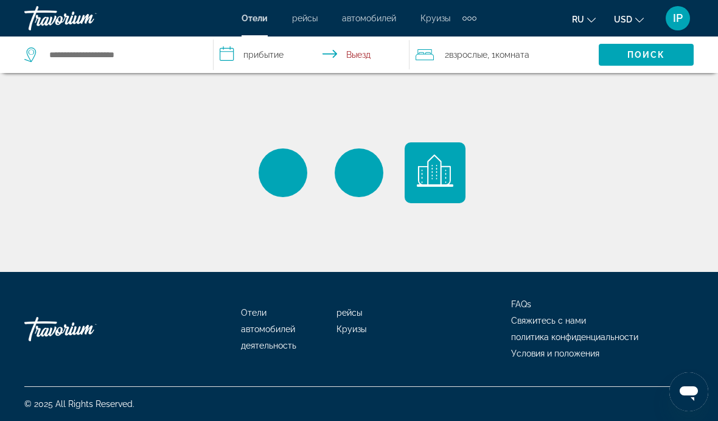
type input "**********"
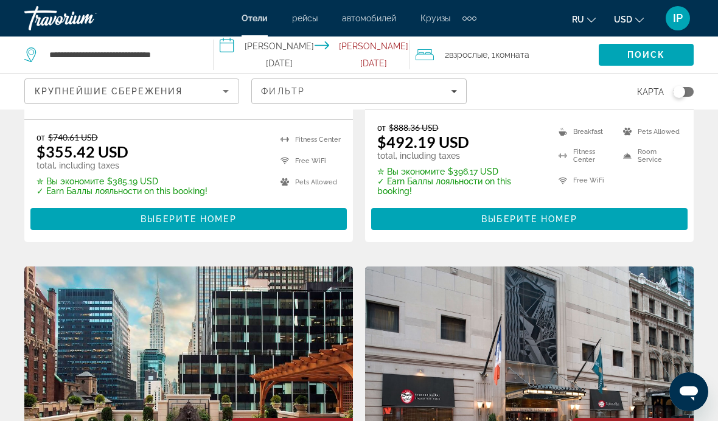
scroll to position [829, 0]
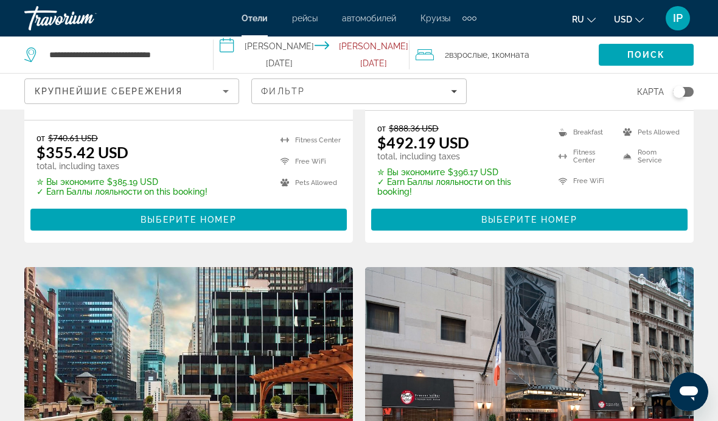
click at [516, 222] on span "Выберите номер" at bounding box center [529, 220] width 96 height 10
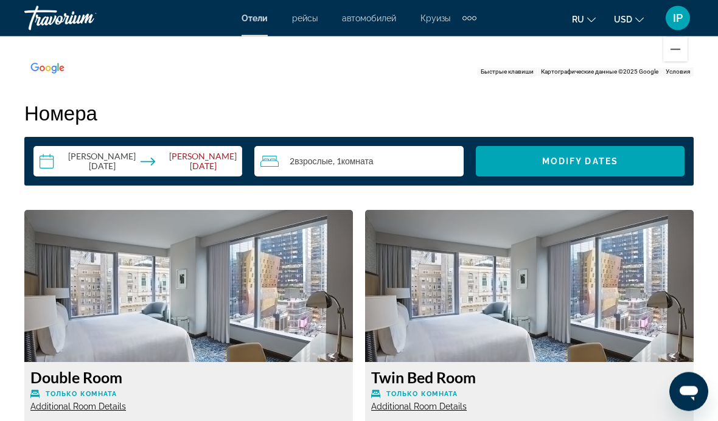
scroll to position [1725, 0]
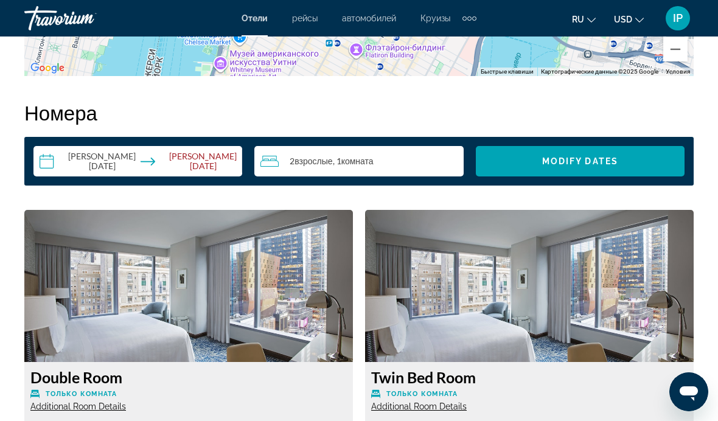
click at [371, 164] on span "Комната" at bounding box center [357, 161] width 32 height 10
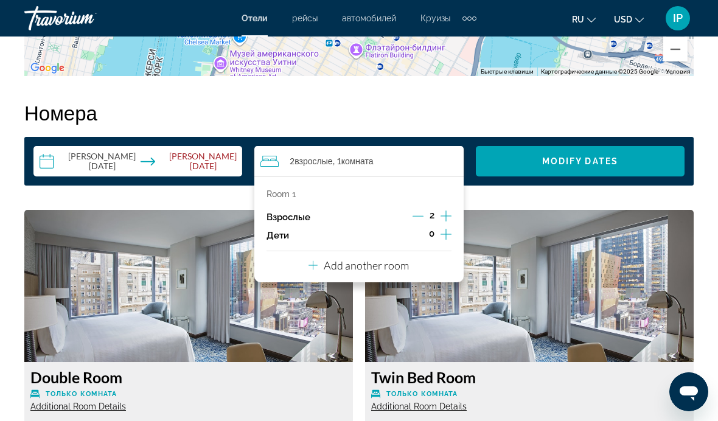
click at [447, 233] on icon "Increment children" at bounding box center [445, 234] width 11 height 15
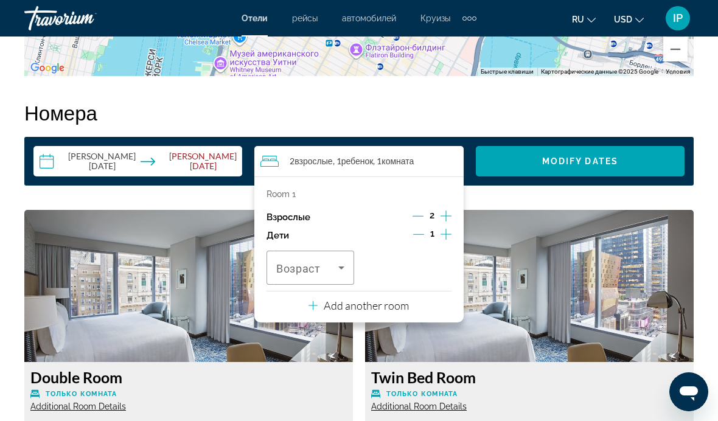
click at [442, 238] on icon "Increment children" at bounding box center [445, 234] width 11 height 15
click at [192, 158] on input "**********" at bounding box center [140, 163] width 214 height 34
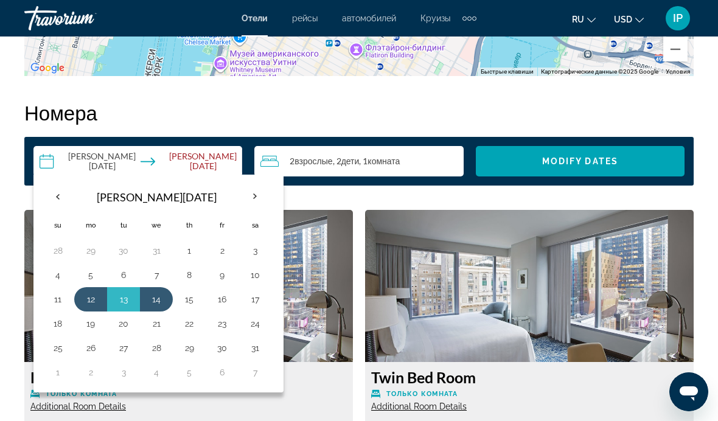
click at [52, 165] on input "**********" at bounding box center [140, 163] width 214 height 34
click at [61, 190] on th "Previous month" at bounding box center [57, 196] width 33 height 27
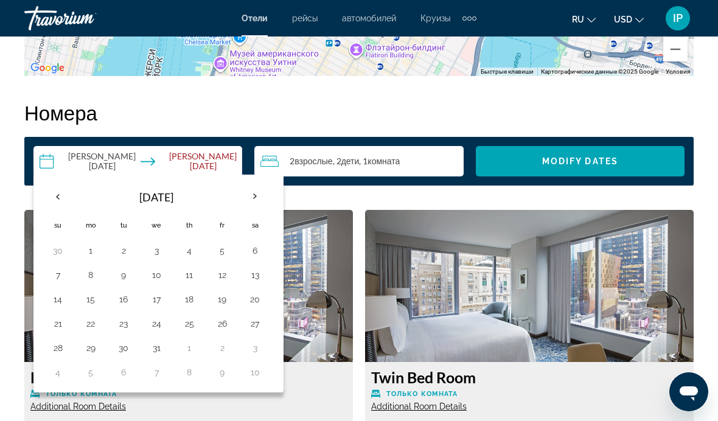
click at [198, 320] on button "25" at bounding box center [188, 323] width 19 height 17
click at [262, 193] on th "Next month" at bounding box center [254, 196] width 33 height 27
click at [188, 254] on button "1" at bounding box center [188, 250] width 19 height 17
type input "**********"
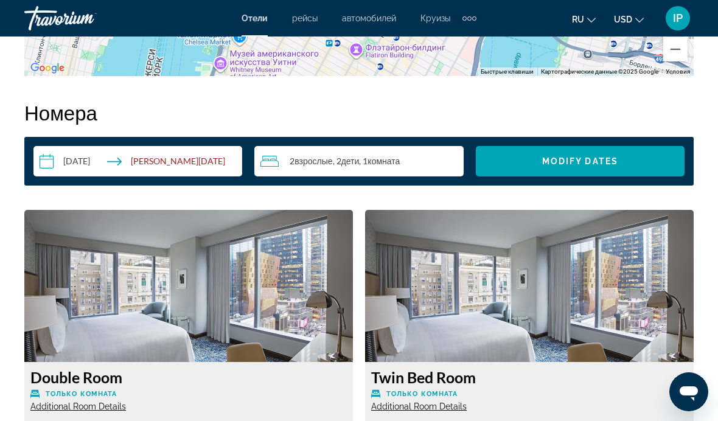
click at [584, 153] on span "Search widget" at bounding box center [580, 161] width 209 height 29
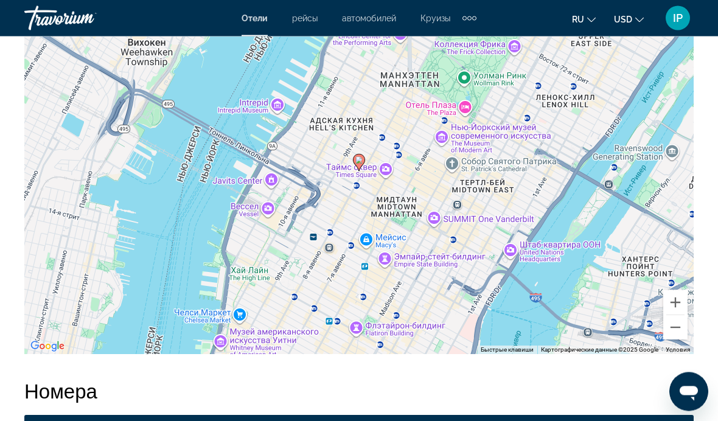
scroll to position [1469, 0]
